Goal: Find specific page/section: Find specific page/section

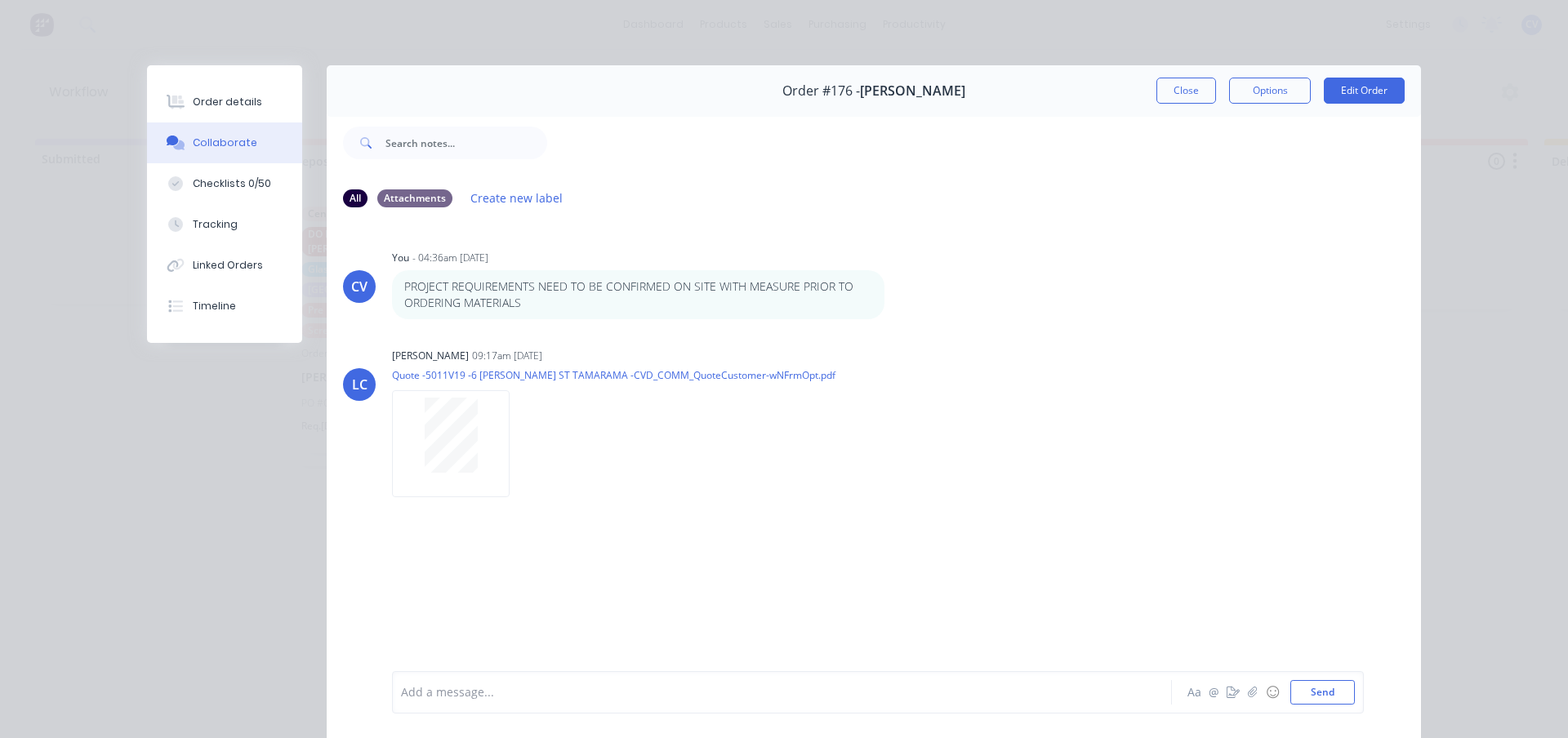
click at [1199, 95] on button "Close" at bounding box center [1186, 90] width 59 height 26
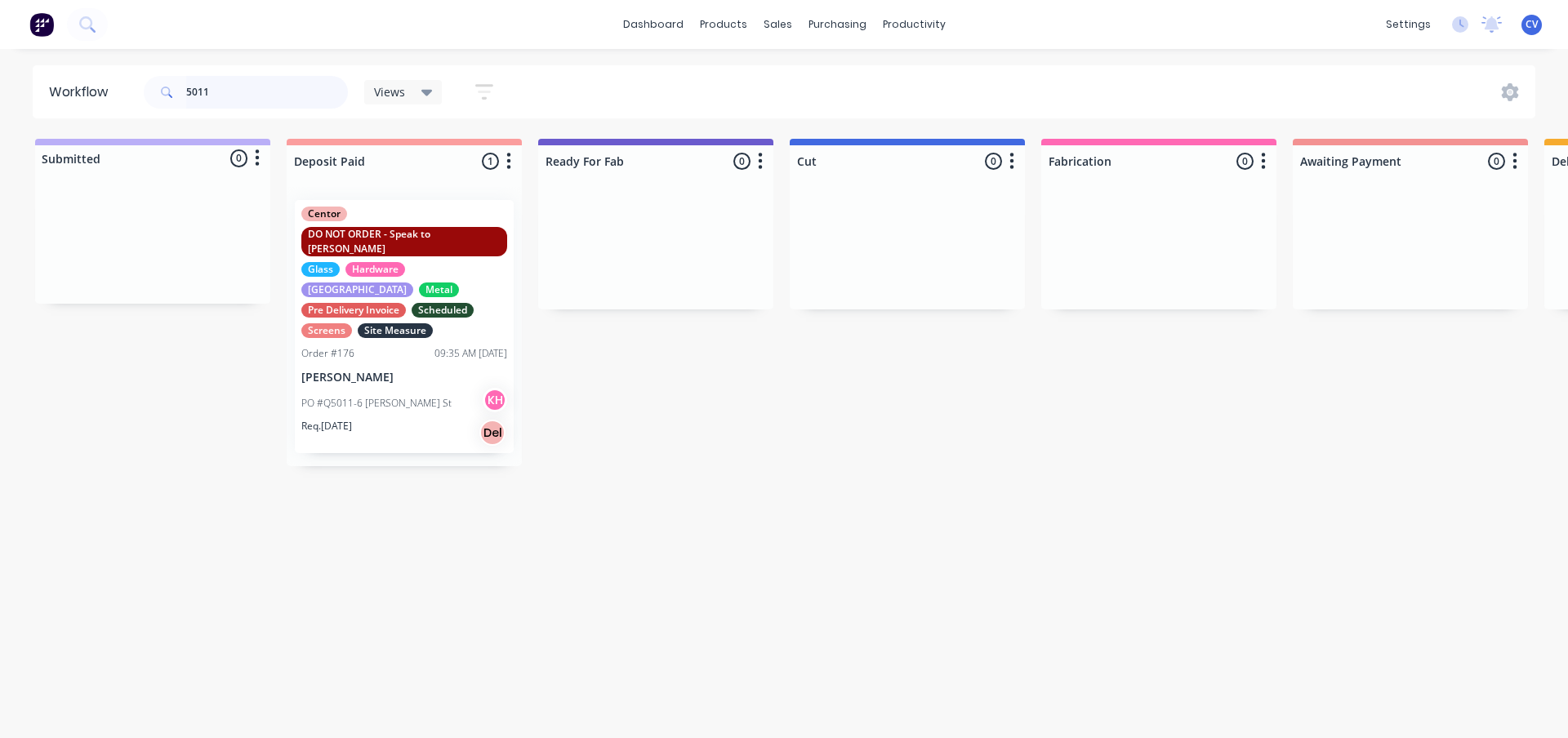
drag, startPoint x: 268, startPoint y: 79, endPoint x: 22, endPoint y: 64, distance: 246.5
click at [22, 64] on div "dashboard products sales purchasing productivity dashboard products Product Cat…" at bounding box center [784, 320] width 1568 height 640
type input "4801"
drag, startPoint x: 260, startPoint y: 93, endPoint x: -88, endPoint y: 83, distance: 348.1
click at [0, 83] on html "× Token expired dashboard products sales purchasing productivity dashboard prod…" at bounding box center [784, 320] width 1568 height 640
